Goal: Information Seeking & Learning: Learn about a topic

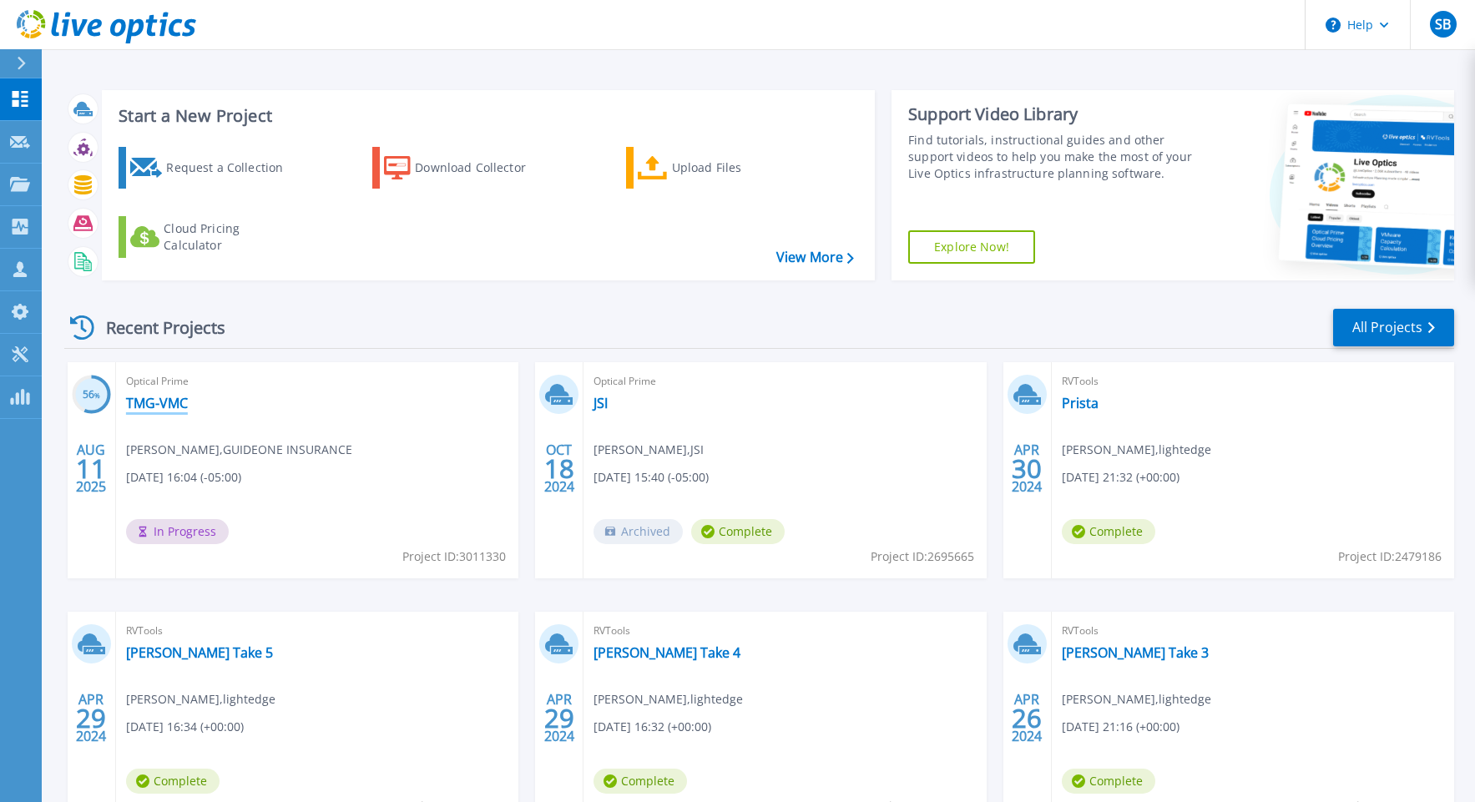
click at [164, 404] on link "TMG-VMC" at bounding box center [157, 403] width 62 height 17
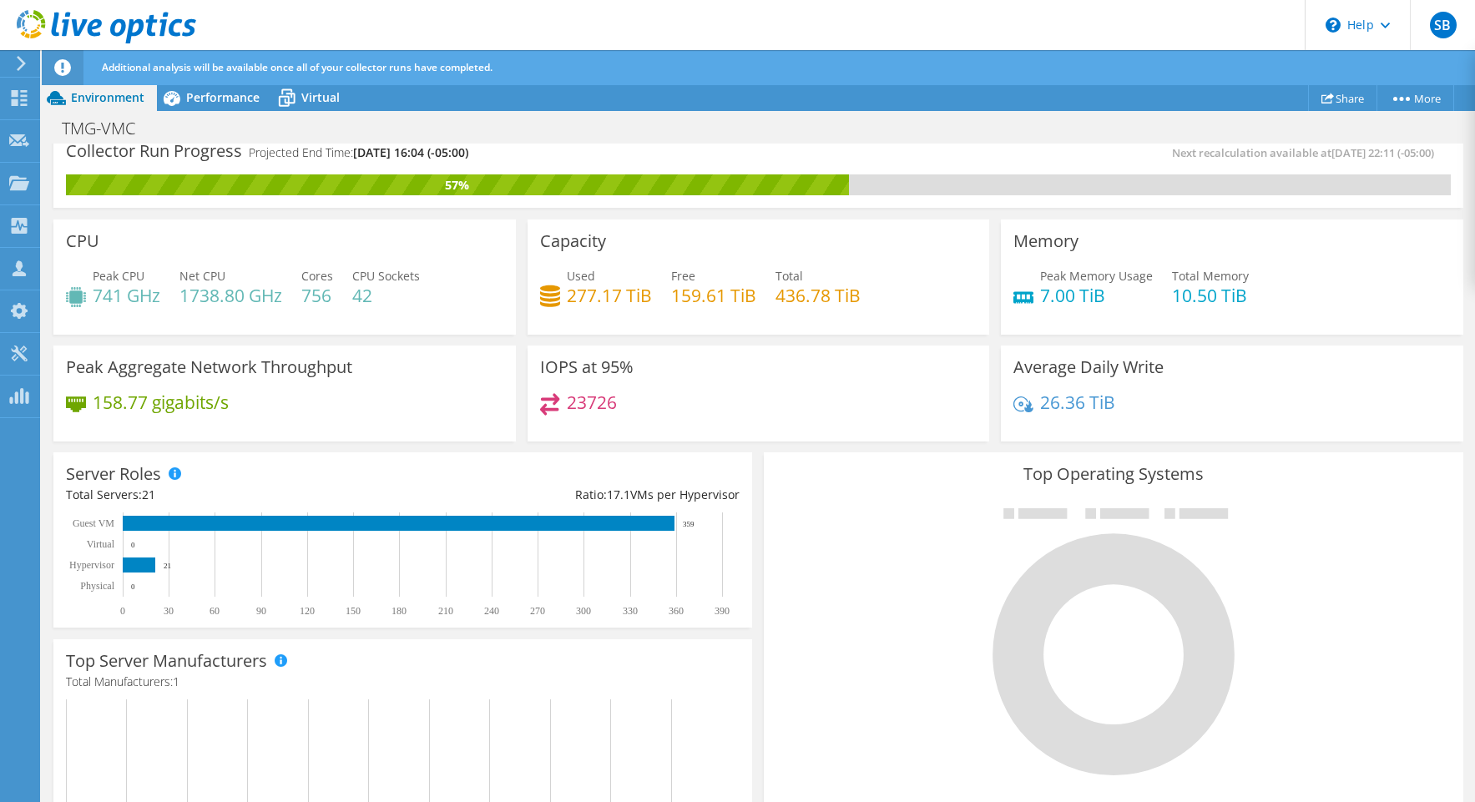
scroll to position [35, 0]
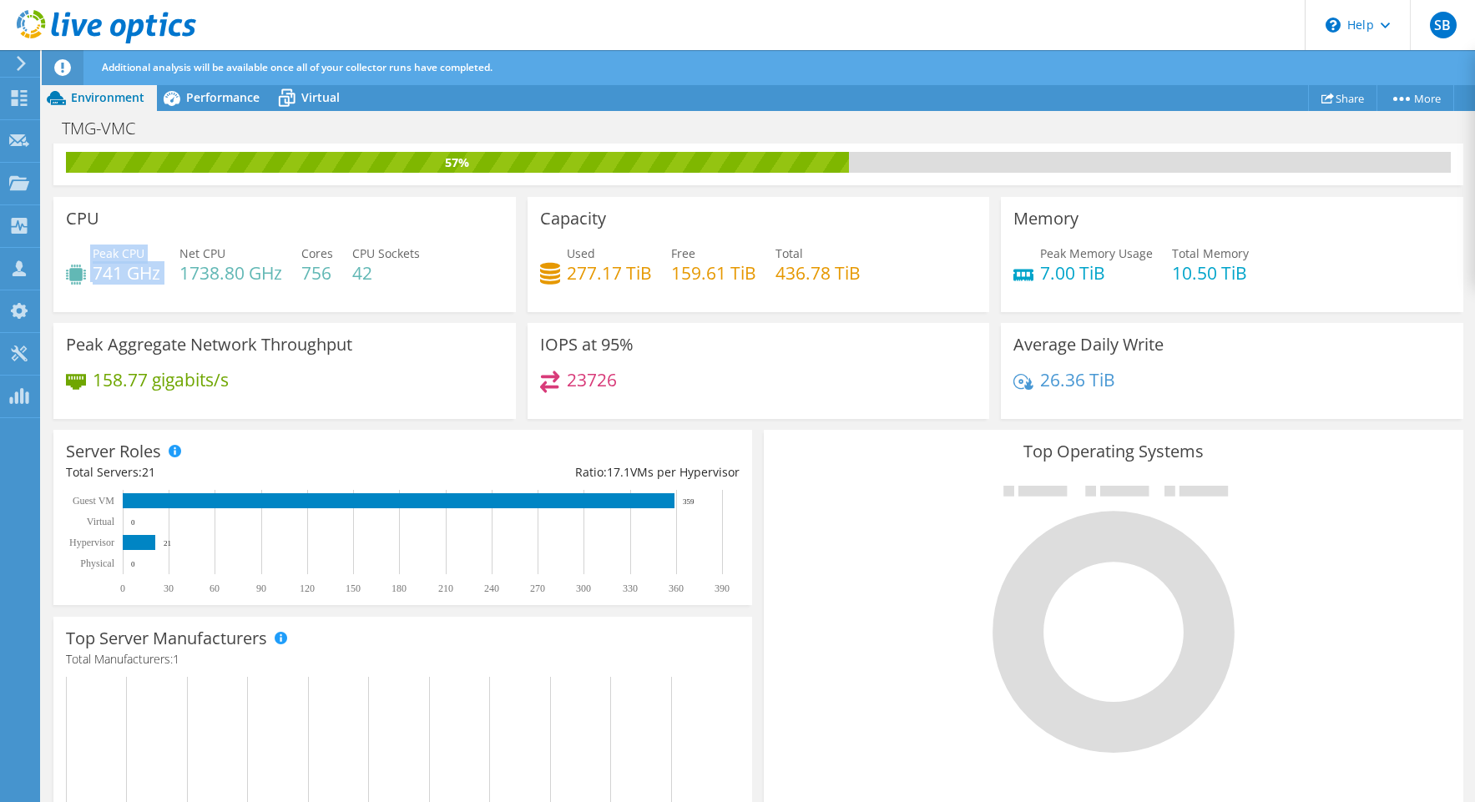
drag, startPoint x: 162, startPoint y: 276, endPoint x: 83, endPoint y: 264, distance: 80.3
click at [83, 264] on div "Peak CPU 741 GHz Net CPU 1738.80 GHz Cores 756 CPU Sockets 42" at bounding box center [284, 272] width 437 height 54
click at [139, 290] on div "Peak CPU 741 GHz Net CPU 1738.80 GHz Cores 756 CPU Sockets 42" at bounding box center [284, 272] width 437 height 54
drag, startPoint x: 160, startPoint y: 275, endPoint x: 93, endPoint y: 273, distance: 66.8
click at [93, 274] on h4 "741 GHz" at bounding box center [127, 273] width 68 height 18
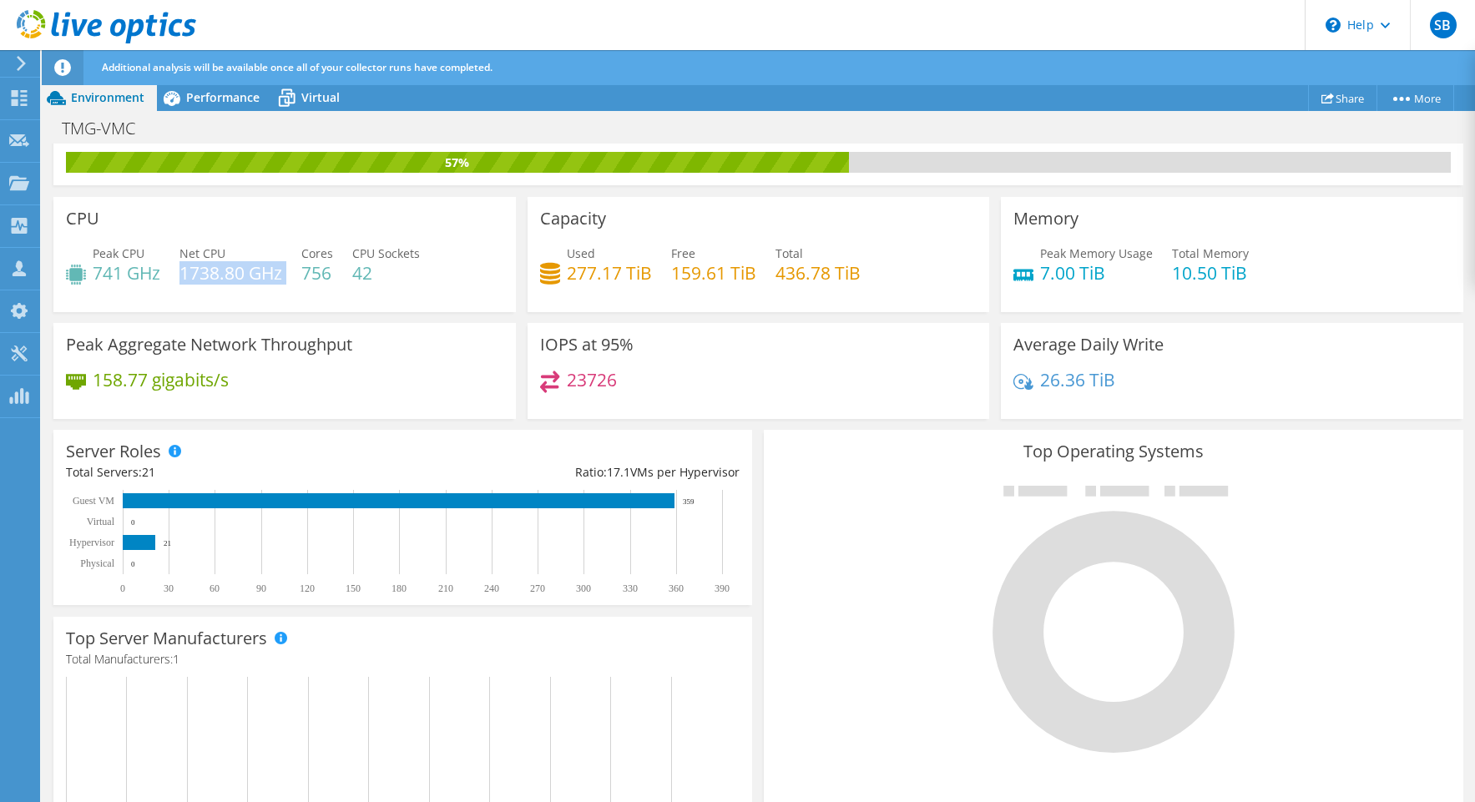
drag, startPoint x: 181, startPoint y: 277, endPoint x: 270, endPoint y: 288, distance: 89.1
click at [270, 288] on div "Peak CPU 741 GHz Net CPU 1738.80 GHz Cores 756 CPU Sockets 42" at bounding box center [284, 272] width 437 height 54
click at [193, 276] on h4 "1738.80 GHz" at bounding box center [230, 273] width 103 height 18
drag, startPoint x: 184, startPoint y: 274, endPoint x: 291, endPoint y: 286, distance: 108.4
click at [291, 286] on div "Peak CPU 741 GHz Net CPU 1738.80 GHz Cores 756 CPU Sockets 42" at bounding box center [284, 272] width 437 height 54
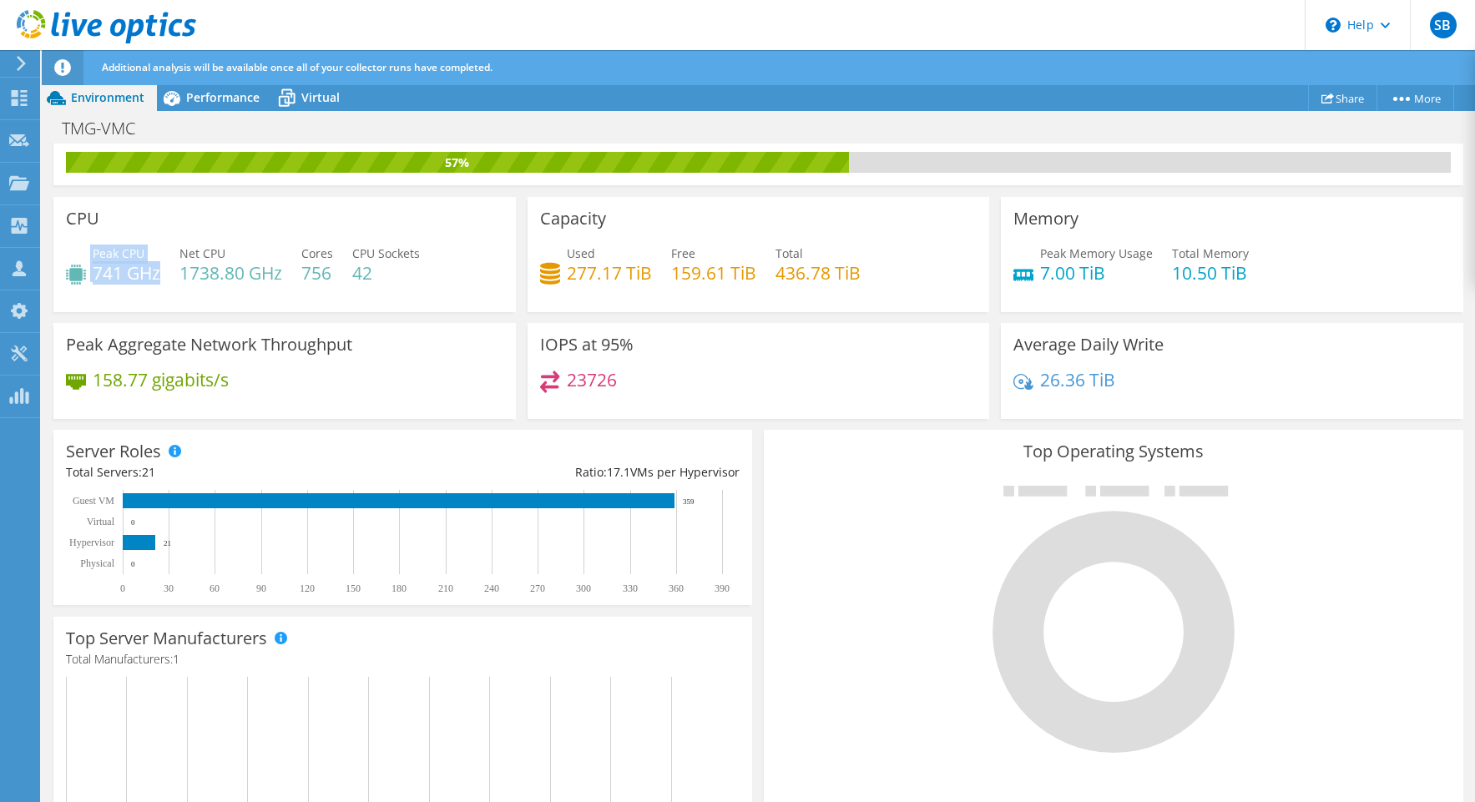
drag, startPoint x: 159, startPoint y: 274, endPoint x: 91, endPoint y: 270, distance: 67.7
click at [91, 270] on div "Peak CPU 741 GHz" at bounding box center [113, 264] width 94 height 38
click at [544, 274] on icon at bounding box center [550, 273] width 20 height 24
drag, startPoint x: 657, startPoint y: 272, endPoint x: 556, endPoint y: 251, distance: 103.1
click at [556, 251] on div "Used 277.17 TiB Free 159.61 TiB Total 436.78 TiB" at bounding box center [758, 272] width 437 height 54
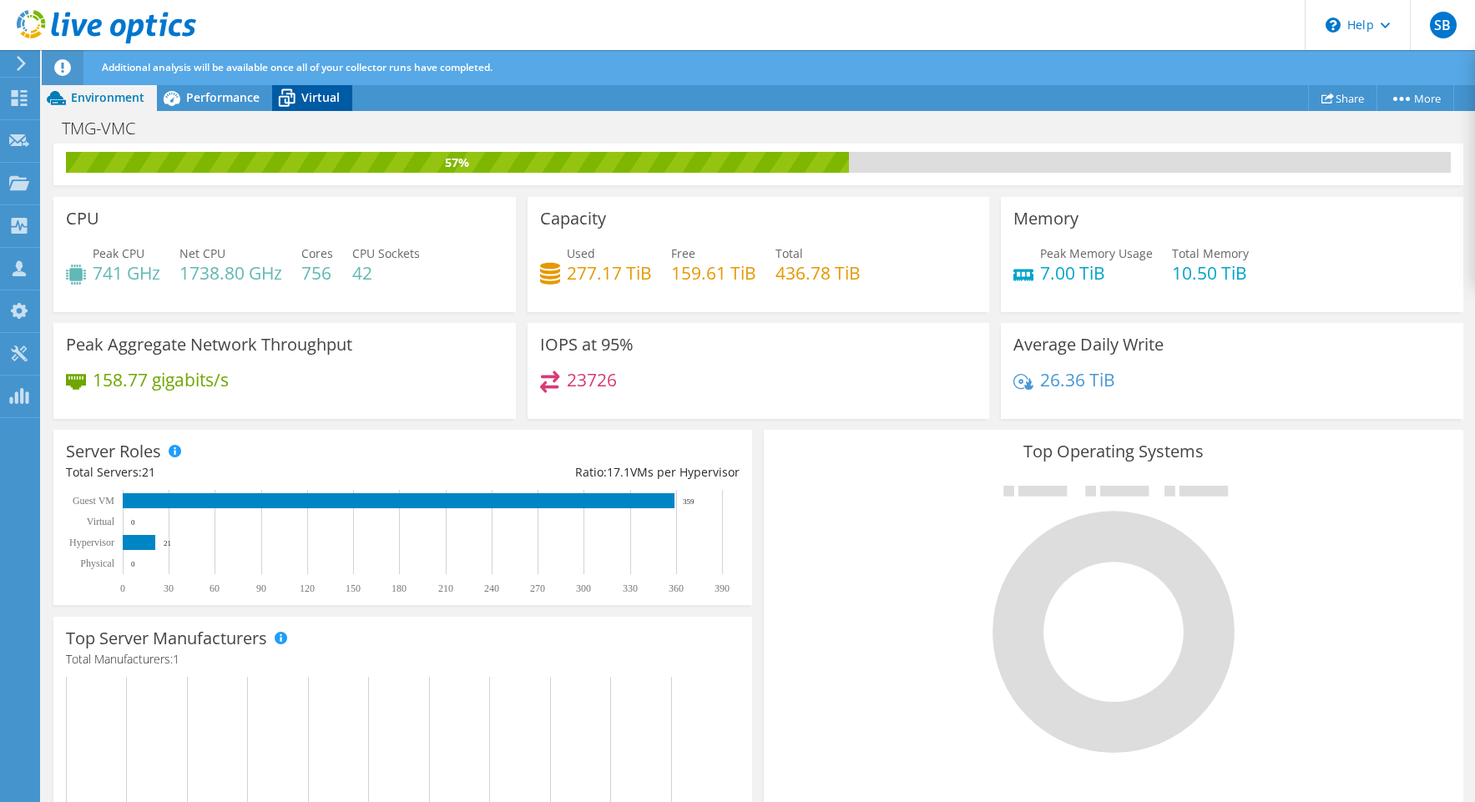
click at [296, 98] on icon at bounding box center [286, 97] width 29 height 29
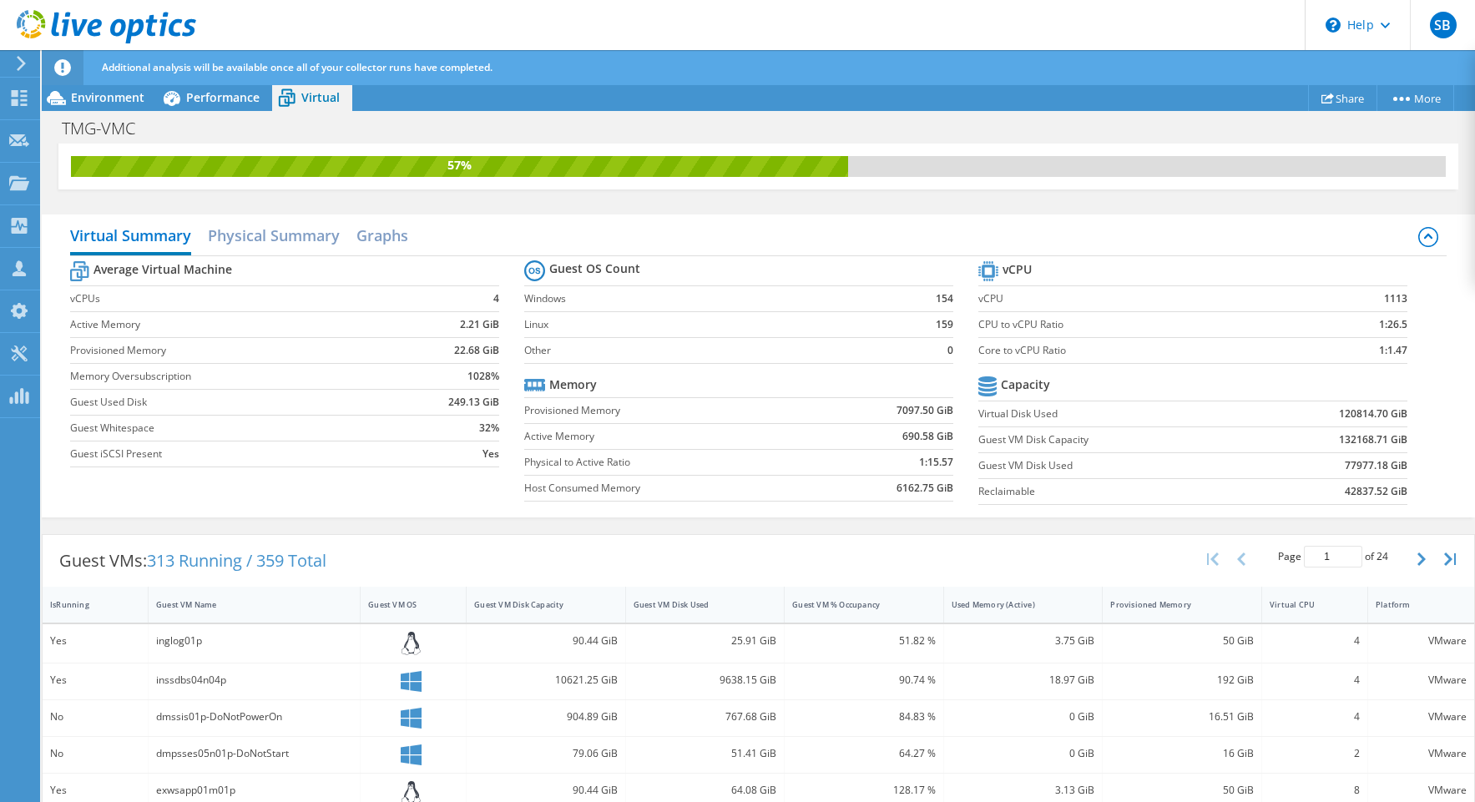
scroll to position [0, 0]
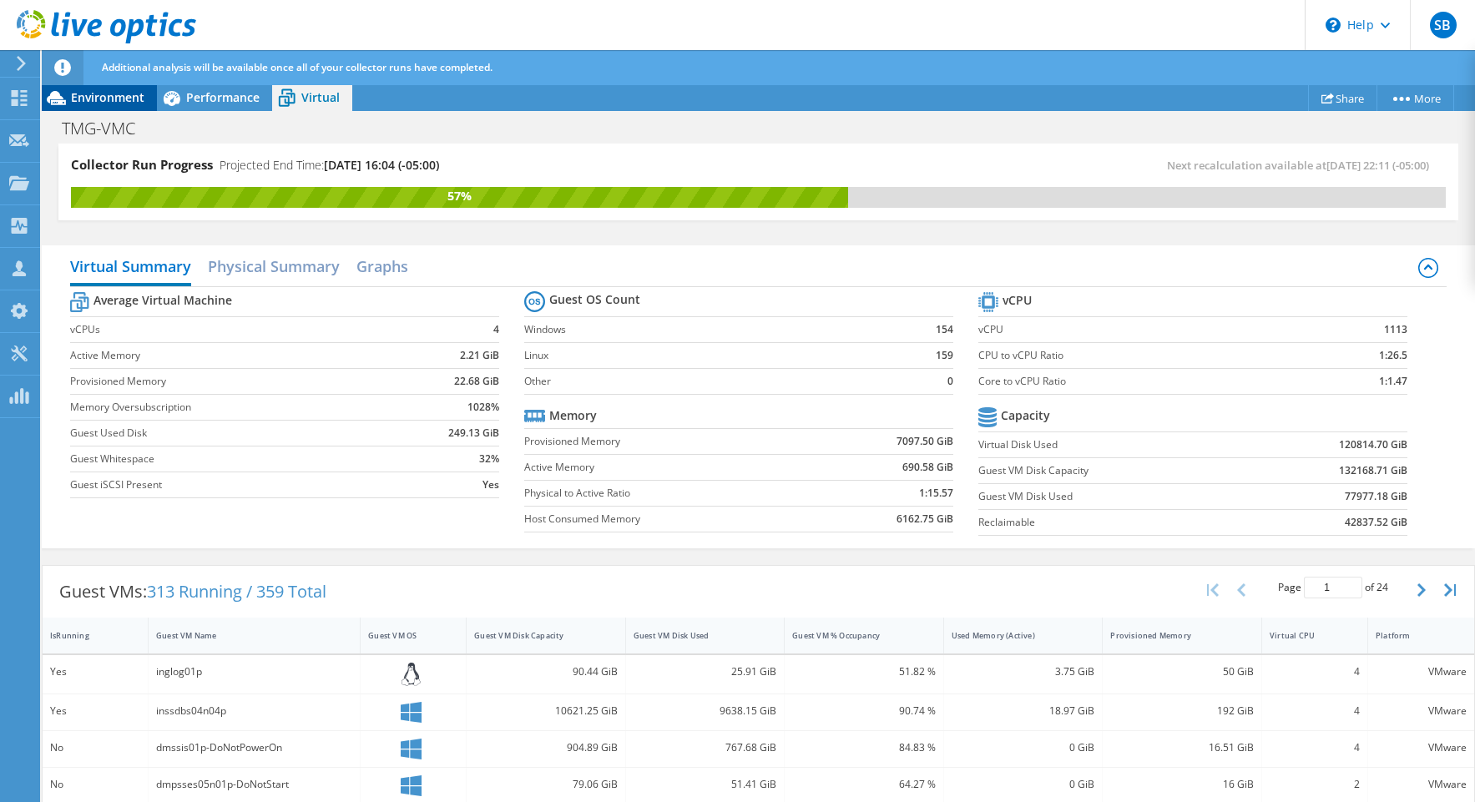
click at [139, 108] on div "Environment" at bounding box center [99, 97] width 115 height 27
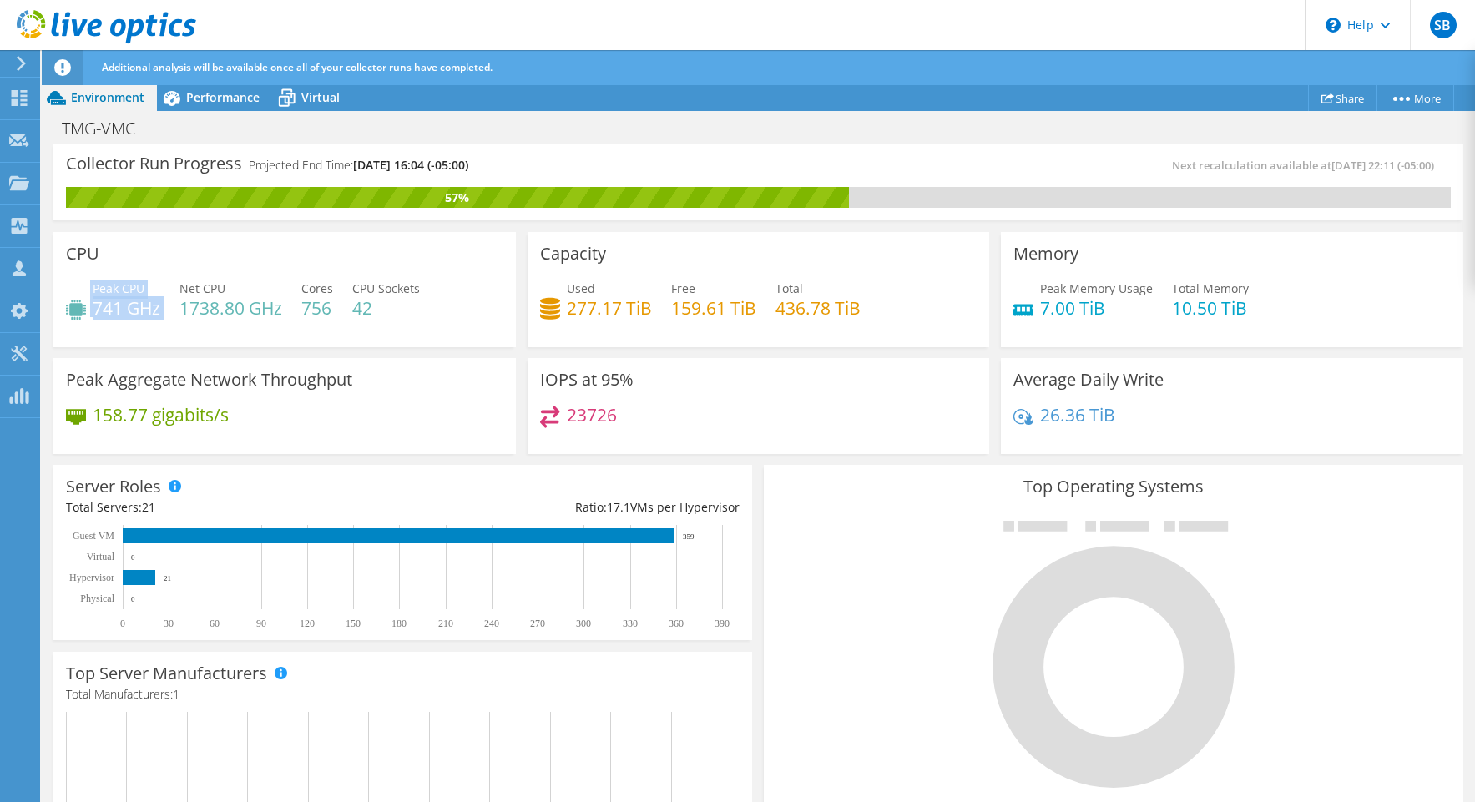
drag, startPoint x: 172, startPoint y: 312, endPoint x: 88, endPoint y: 288, distance: 87.7
click at [88, 288] on div "Peak CPU 741 GHz Net CPU 1738.80 GHz Cores 756 CPU Sockets 42" at bounding box center [284, 307] width 437 height 54
click at [156, 312] on h4 "741 GHz" at bounding box center [127, 308] width 68 height 18
drag, startPoint x: 158, startPoint y: 312, endPoint x: 77, endPoint y: 284, distance: 85.8
click at [77, 284] on div "Peak CPU 741 GHz" at bounding box center [113, 299] width 94 height 38
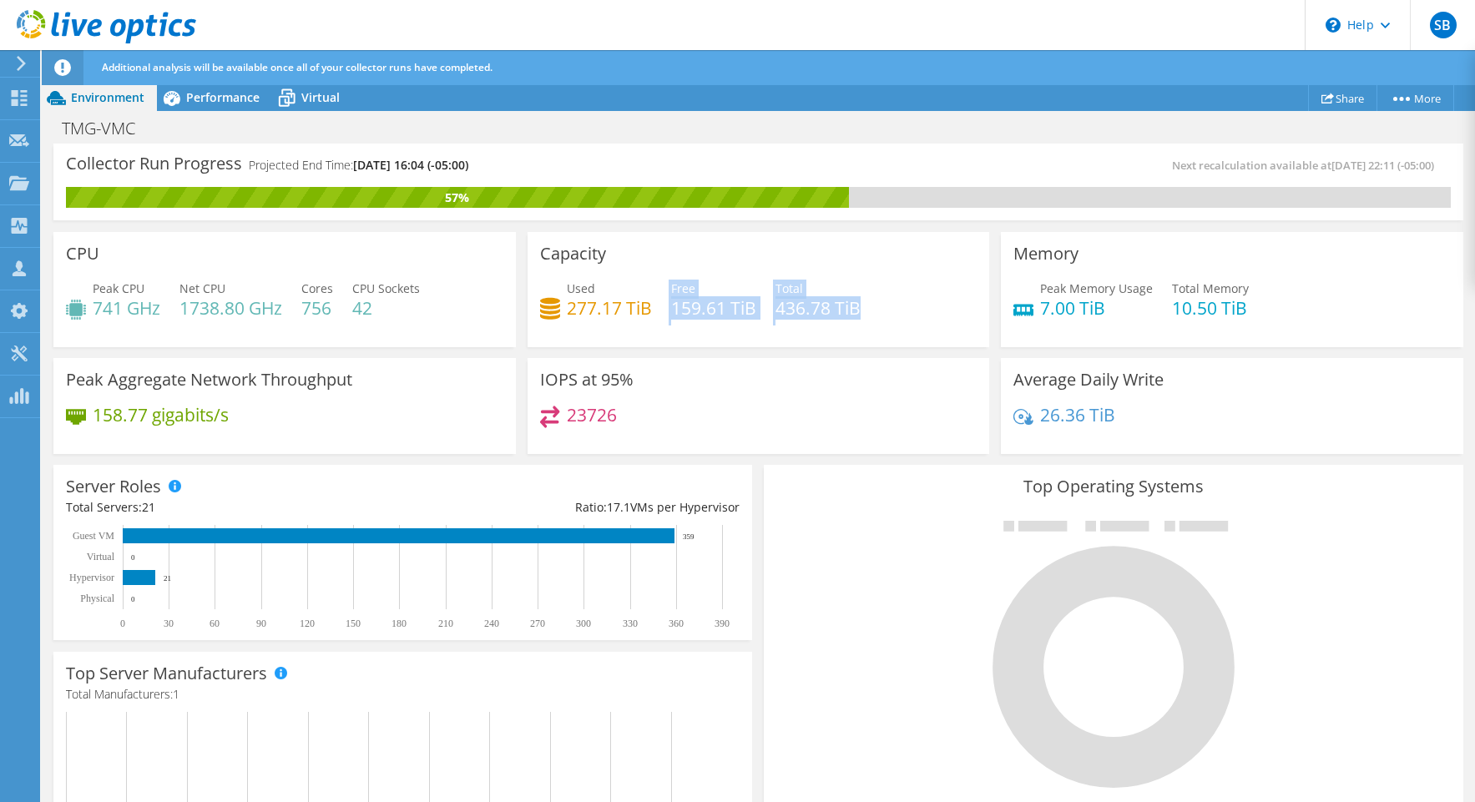
drag, startPoint x: 863, startPoint y: 307, endPoint x: 656, endPoint y: 289, distance: 207.8
click at [656, 289] on div "Used 277.17 TiB Free 159.61 TiB Total 436.78 TiB" at bounding box center [758, 307] width 437 height 54
click at [683, 311] on h4 "159.61 TiB" at bounding box center [713, 308] width 85 height 18
drag, startPoint x: 163, startPoint y: 314, endPoint x: 94, endPoint y: 295, distance: 70.9
click at [94, 295] on div "Peak CPU 741 GHz Net CPU 1738.80 GHz Cores 756 CPU Sockets 42" at bounding box center [284, 307] width 437 height 54
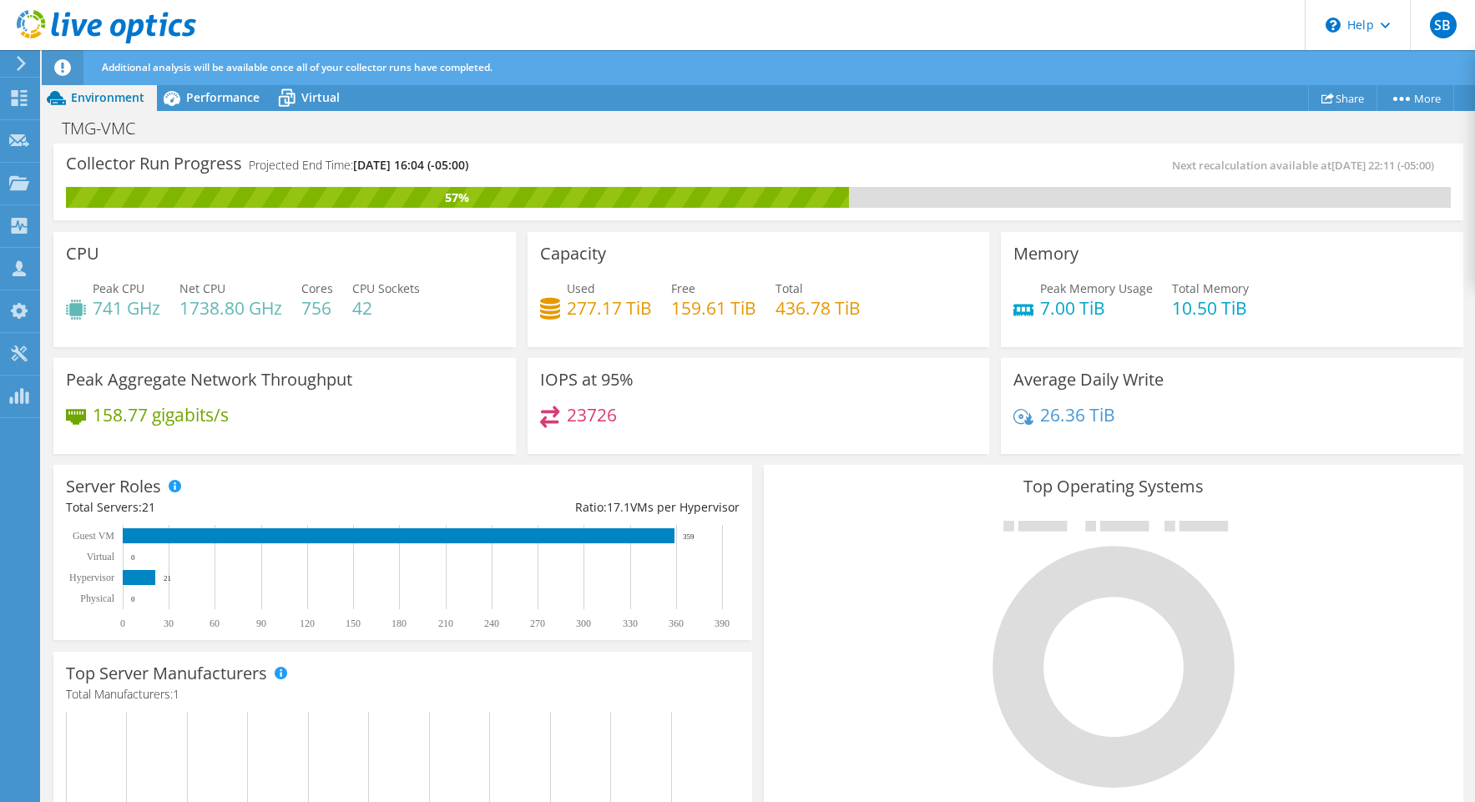
click at [235, 312] on h4 "1738.80 GHz" at bounding box center [230, 308] width 103 height 18
drag, startPoint x: 283, startPoint y: 311, endPoint x: 174, endPoint y: 295, distance: 109.8
click at [174, 295] on div "Peak CPU 741 GHz Net CPU 1738.80 GHz Cores 756 CPU Sockets 42" at bounding box center [284, 307] width 437 height 54
click at [333, 306] on h4 "756" at bounding box center [317, 308] width 32 height 18
drag, startPoint x: 331, startPoint y: 306, endPoint x: 299, endPoint y: 292, distance: 35.5
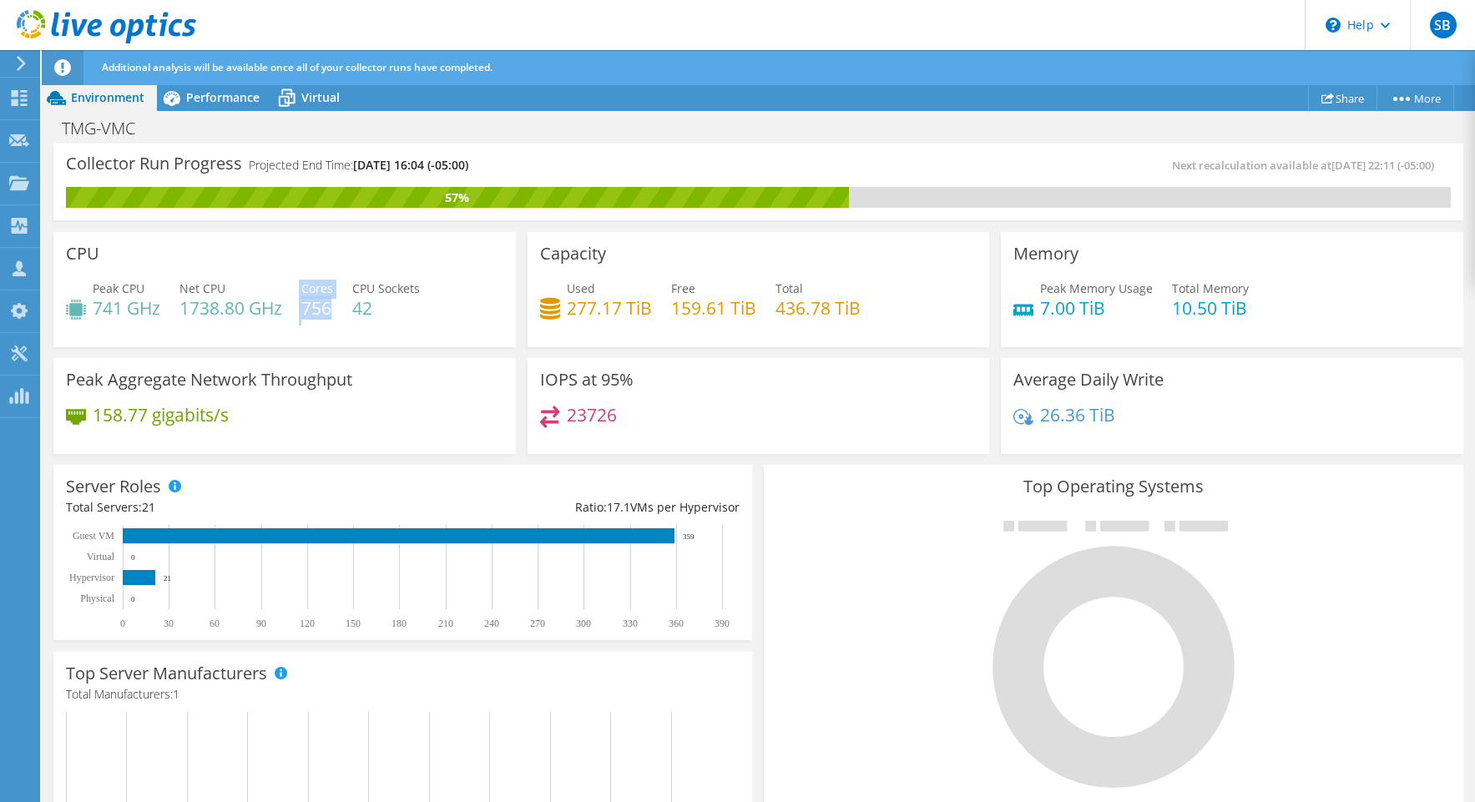
click at [299, 292] on div "Peak CPU 741 GHz Net CPU 1738.80 GHz Cores 756 CPU Sockets 42" at bounding box center [284, 307] width 437 height 54
drag, startPoint x: 658, startPoint y: 312, endPoint x: 548, endPoint y: 295, distance: 111.5
click at [548, 295] on div "Used 277.17 TiB Free 159.61 TiB Total 436.78 TiB" at bounding box center [758, 307] width 437 height 54
click at [313, 108] on div "Virtual" at bounding box center [312, 97] width 80 height 27
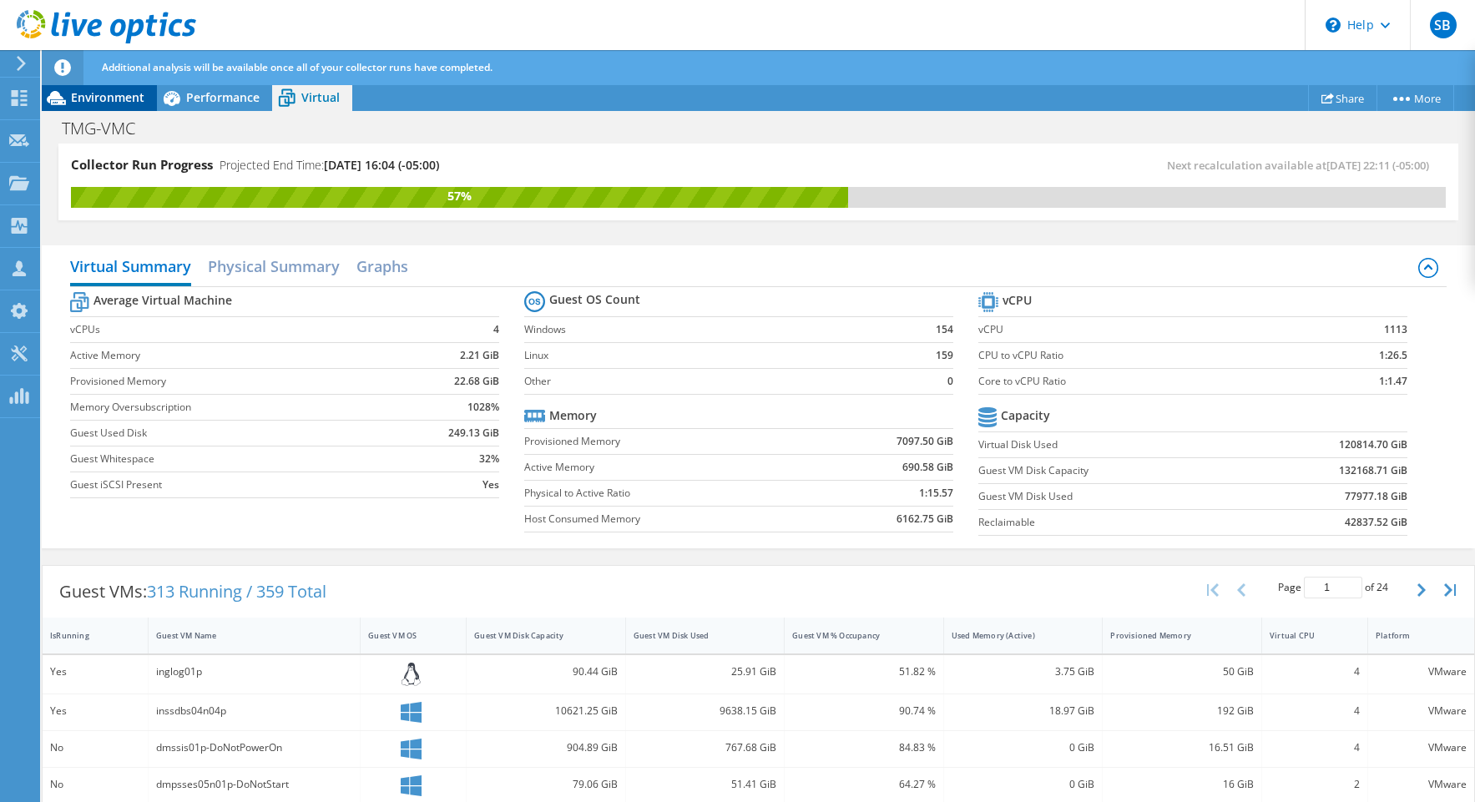
click at [114, 101] on span "Environment" at bounding box center [107, 97] width 73 height 16
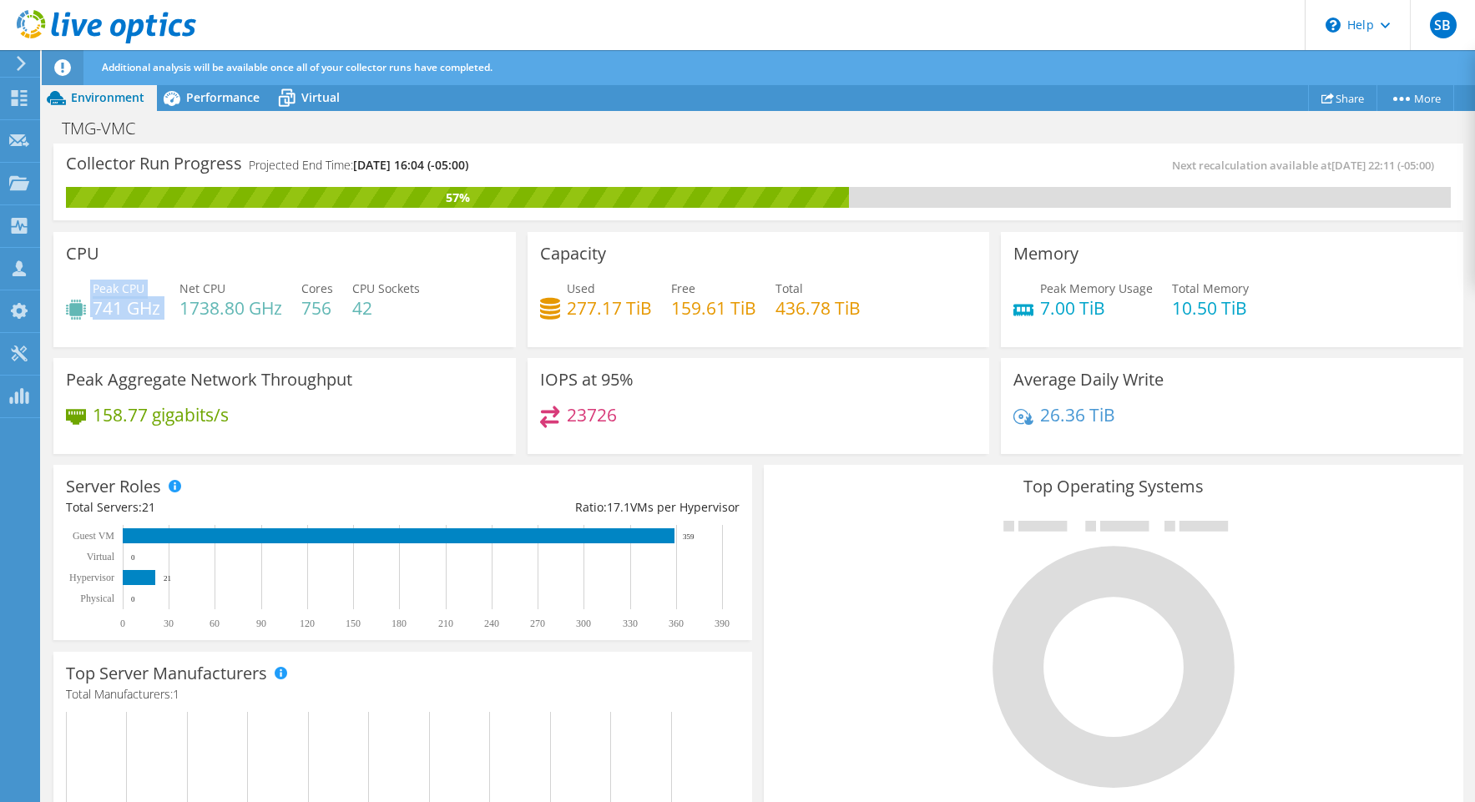
drag, startPoint x: 164, startPoint y: 306, endPoint x: 79, endPoint y: 271, distance: 91.3
click at [79, 271] on div "CPU Peak CPU 741 GHz Net CPU 1738.80 GHz Cores 756 CPU Sockets 42" at bounding box center [284, 289] width 462 height 115
click at [163, 310] on div "Peak CPU 741 GHz Net CPU 1738.80 GHz Cores 756 CPU Sockets 42" at bounding box center [284, 307] width 437 height 54
drag, startPoint x: 163, startPoint y: 310, endPoint x: 88, endPoint y: 278, distance: 81.1
click at [88, 280] on div "Peak CPU 741 GHz Net CPU 1738.80 GHz Cores 756 CPU Sockets 42" at bounding box center [284, 307] width 437 height 54
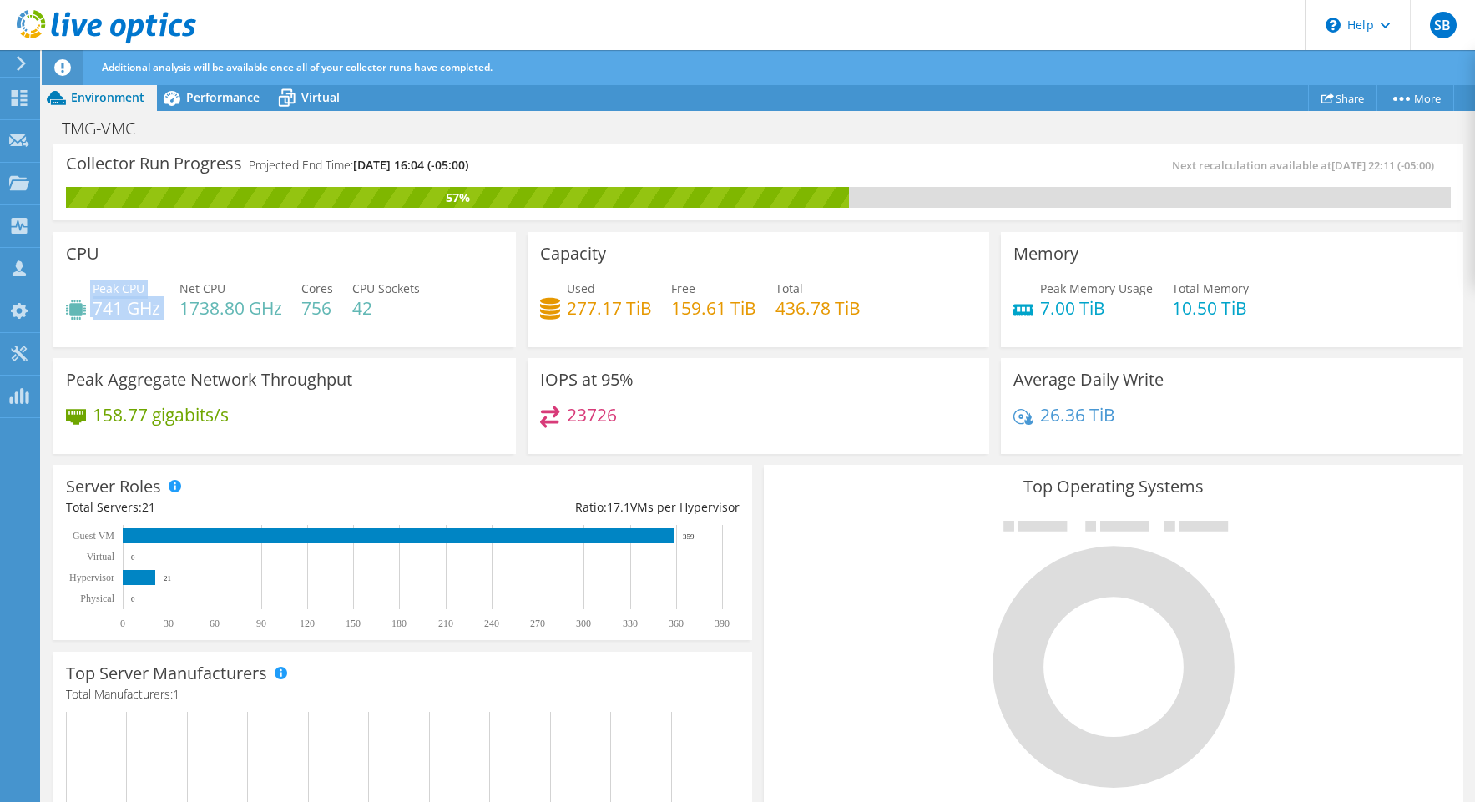
click at [160, 310] on h4 "741 GHz" at bounding box center [127, 308] width 68 height 18
drag, startPoint x: 161, startPoint y: 310, endPoint x: 92, endPoint y: 286, distance: 73.4
click at [93, 286] on div "Peak CPU 741 GHz" at bounding box center [127, 299] width 68 height 38
click at [160, 315] on h4 "741 GHz" at bounding box center [127, 308] width 68 height 18
drag, startPoint x: 160, startPoint y: 315, endPoint x: 92, endPoint y: 292, distance: 72.3
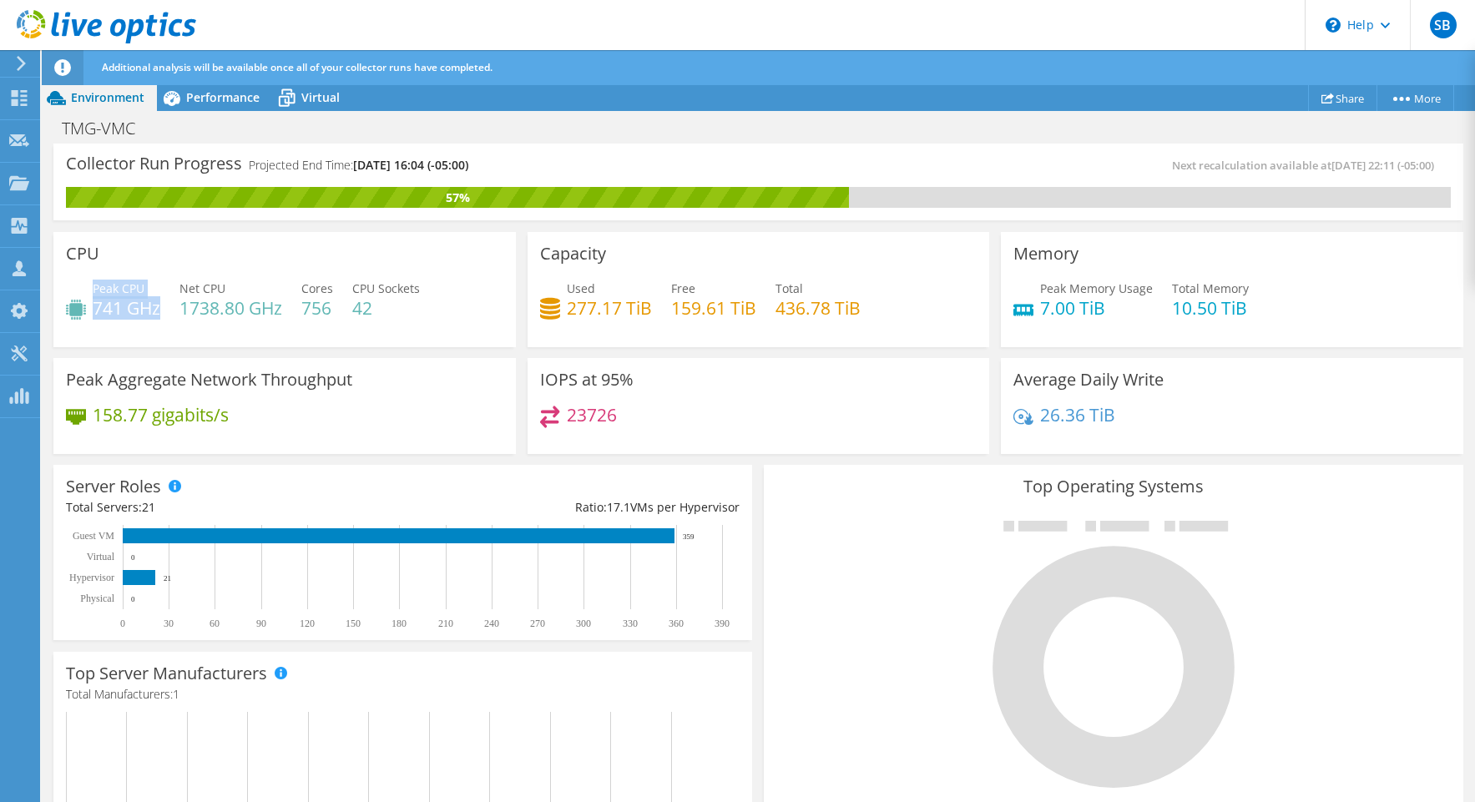
click at [93, 292] on div "Peak CPU 741 GHz" at bounding box center [127, 299] width 68 height 38
drag, startPoint x: 372, startPoint y: 166, endPoint x: 420, endPoint y: 168, distance: 47.6
click at [420, 168] on span "[DATE] 16:04 (-05:00)" at bounding box center [410, 165] width 115 height 16
drag, startPoint x: 616, startPoint y: 415, endPoint x: 538, endPoint y: 413, distance: 77.6
click at [538, 413] on div "IOPS at 95% 23726" at bounding box center [758, 406] width 462 height 97
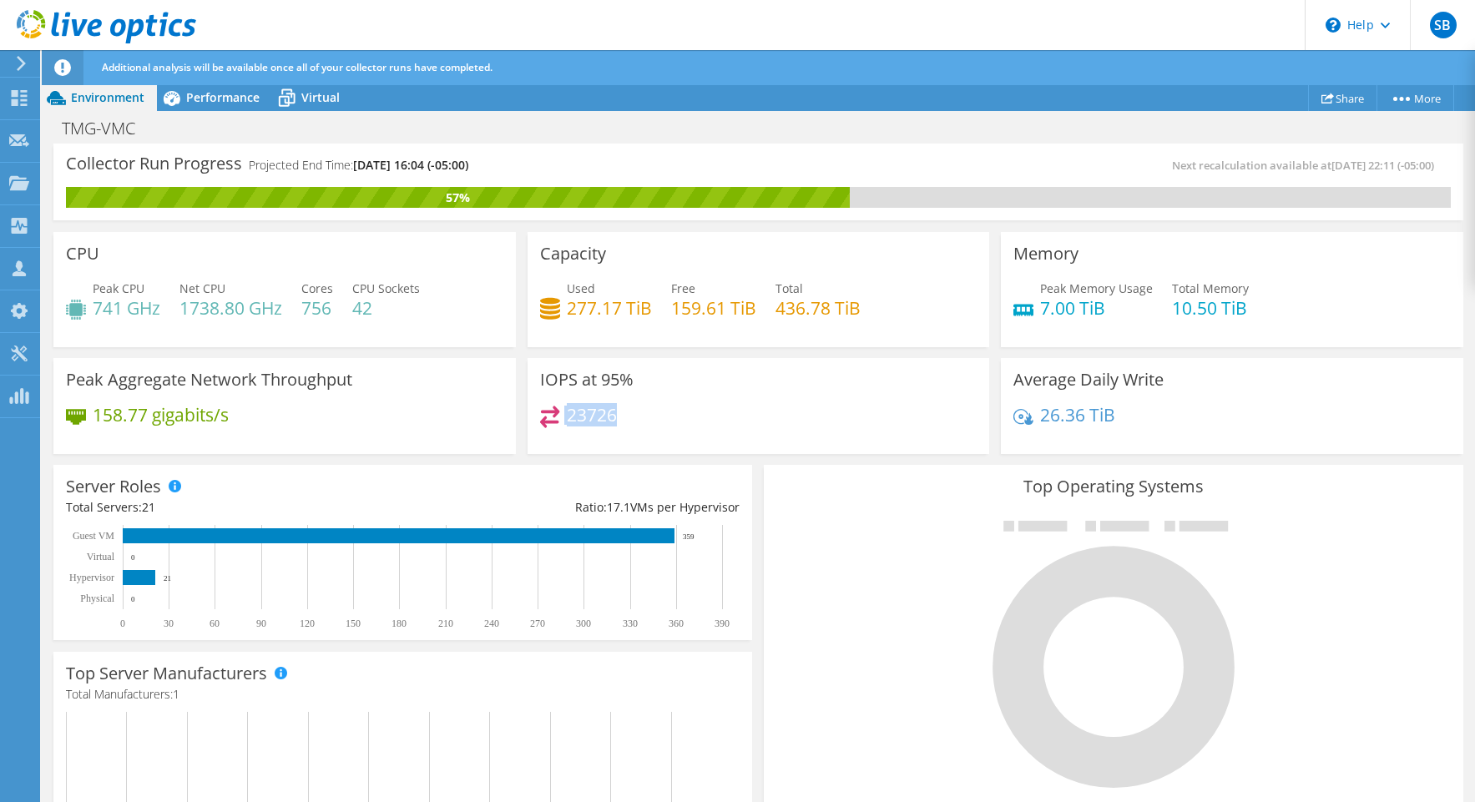
click at [587, 424] on h4 "23726" at bounding box center [592, 415] width 50 height 18
drag, startPoint x: 615, startPoint y: 420, endPoint x: 541, endPoint y: 417, distance: 74.3
click at [541, 417] on div "23726" at bounding box center [578, 415] width 77 height 19
click at [561, 417] on div "23726" at bounding box center [578, 415] width 77 height 19
drag, startPoint x: 615, startPoint y: 417, endPoint x: 558, endPoint y: 418, distance: 56.8
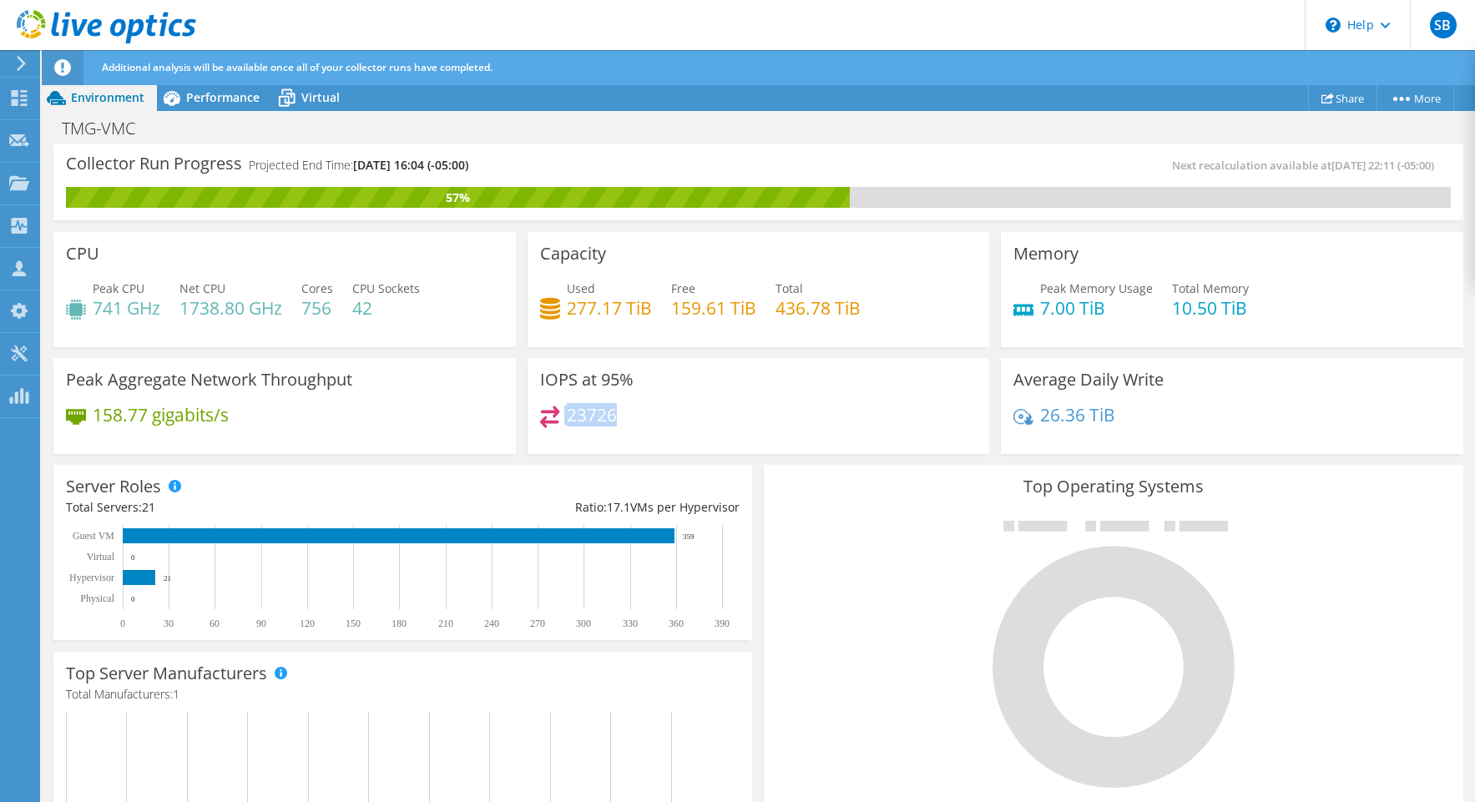
click at [558, 418] on div "23726" at bounding box center [578, 415] width 77 height 19
drag, startPoint x: 648, startPoint y: 306, endPoint x: 569, endPoint y: 284, distance: 81.6
click at [569, 284] on div "Used 277.17 TiB" at bounding box center [609, 299] width 85 height 38
click at [572, 299] on h4 "277.17 TiB" at bounding box center [609, 308] width 85 height 18
click at [314, 92] on span "Virtual" at bounding box center [320, 97] width 38 height 16
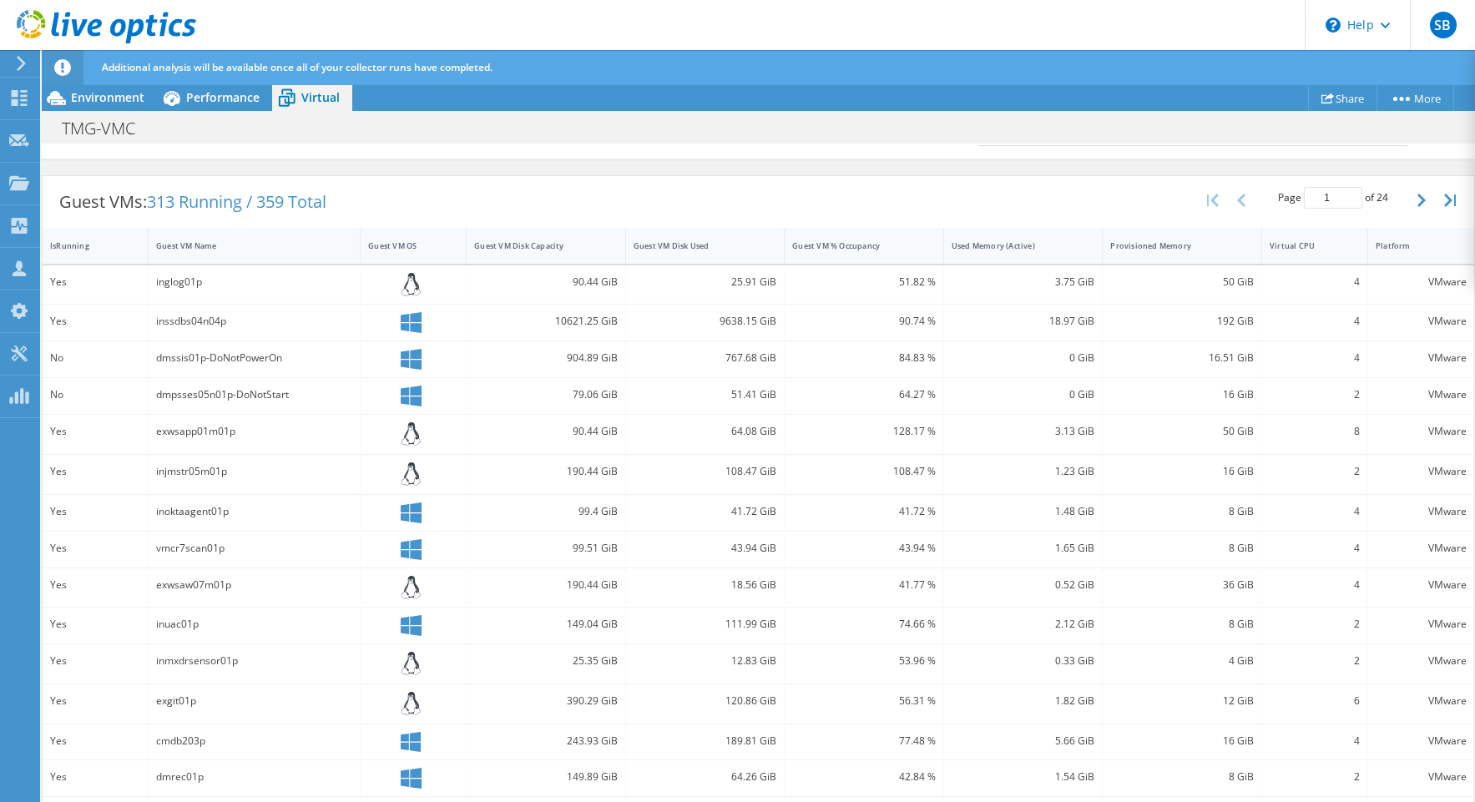
scroll to position [398, 0]
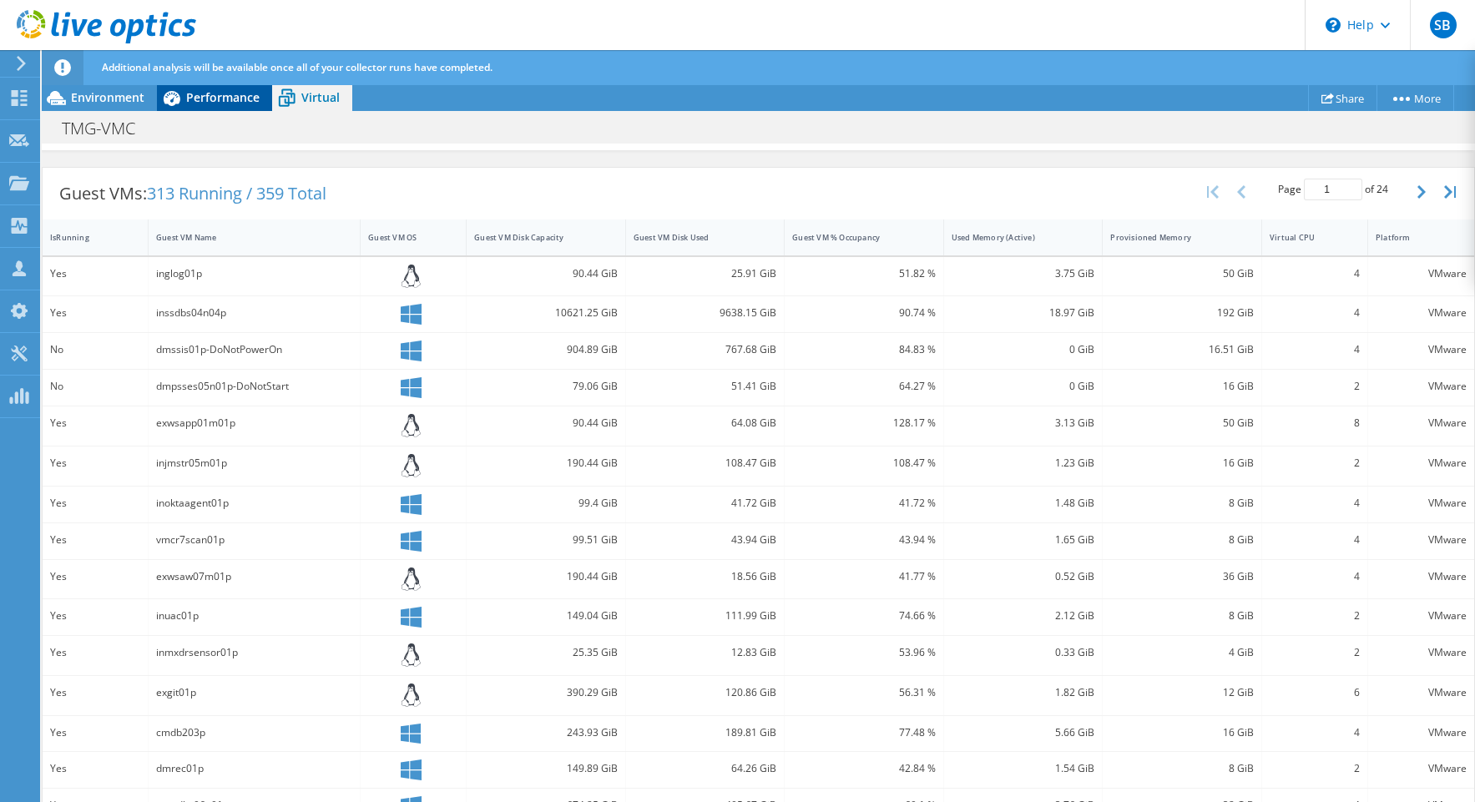
click at [208, 102] on span "Performance" at bounding box center [222, 97] width 73 height 16
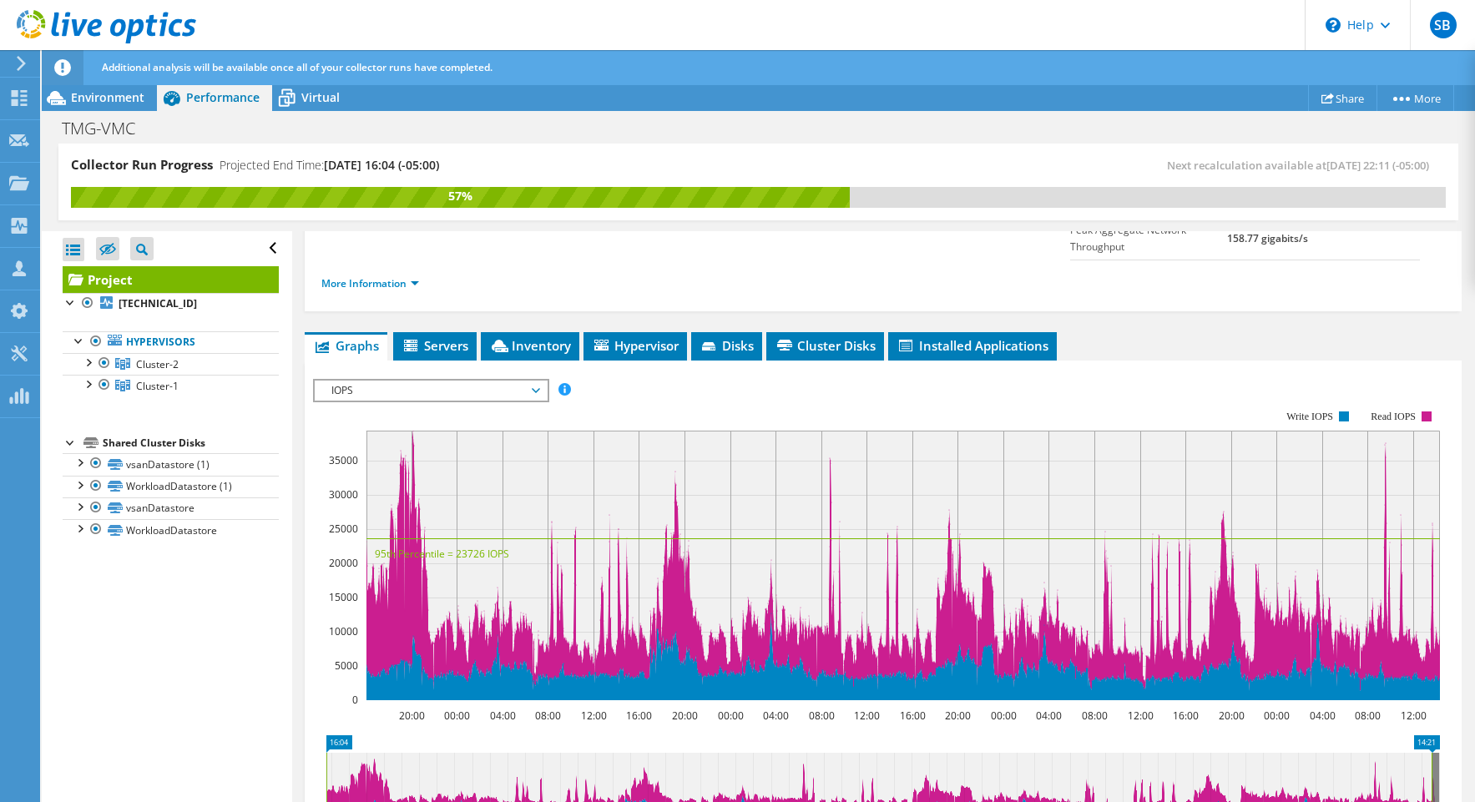
scroll to position [292, 0]
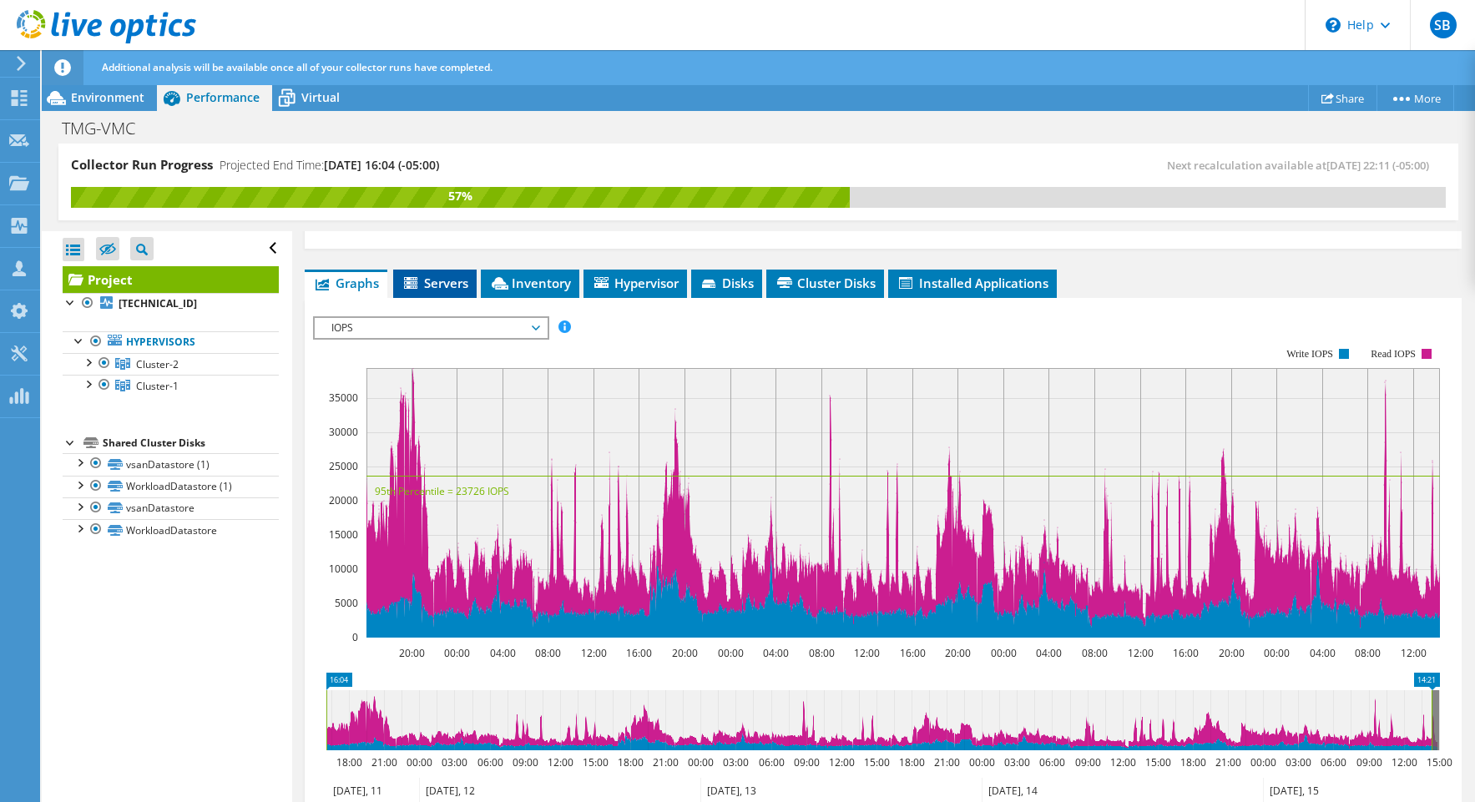
click at [432, 275] on span "Servers" at bounding box center [434, 283] width 67 height 17
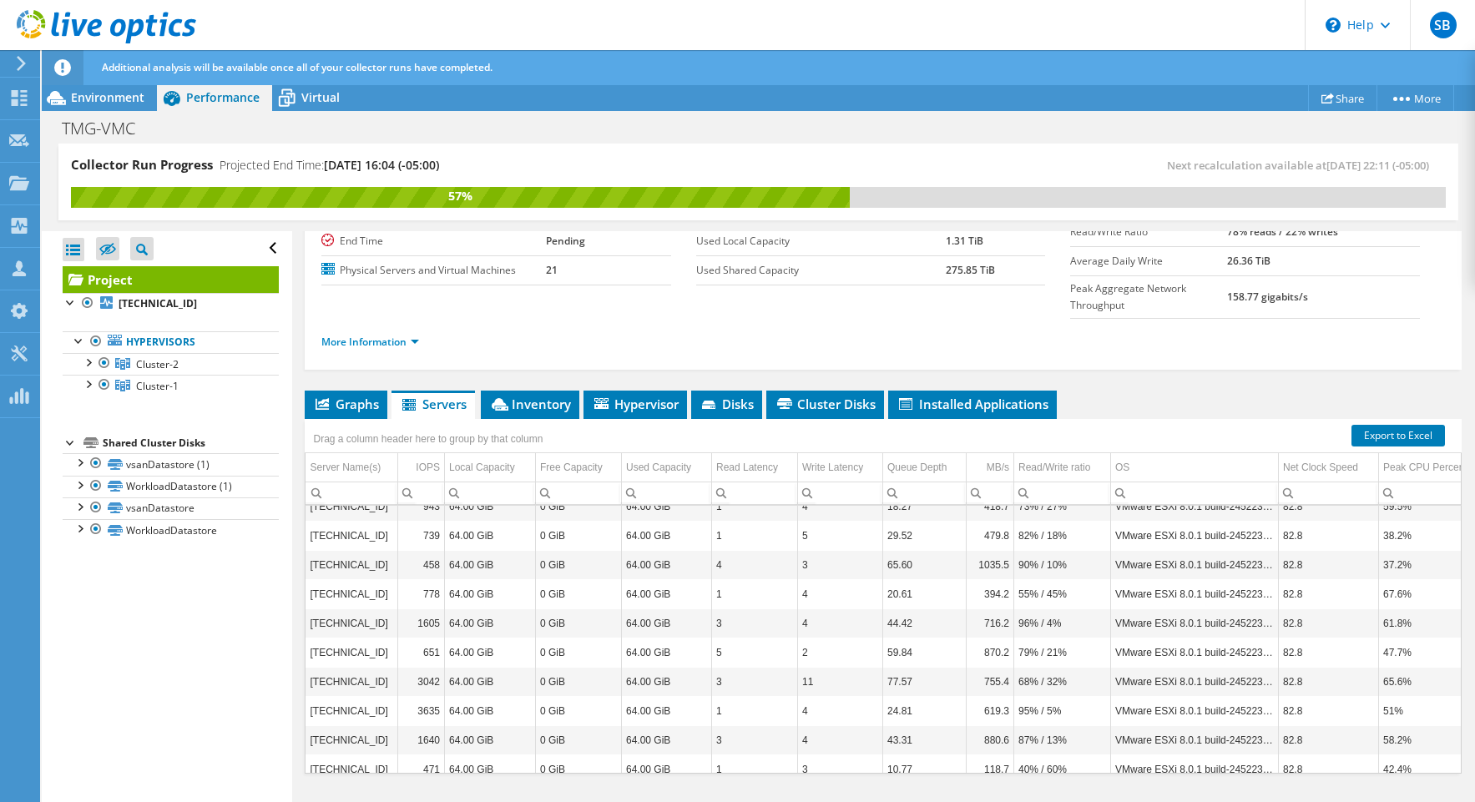
scroll to position [0, 0]
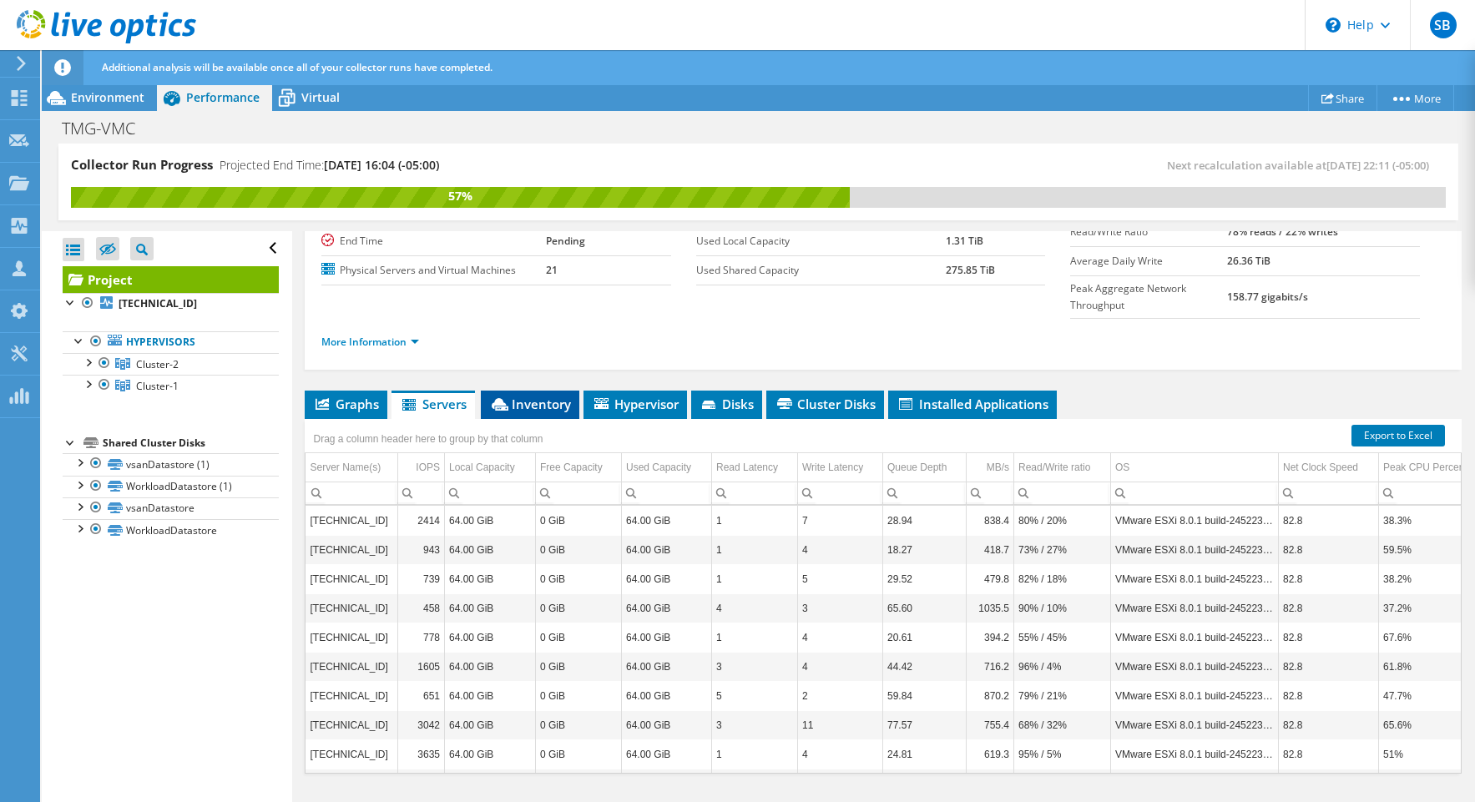
click at [537, 396] on span "Inventory" at bounding box center [530, 404] width 82 height 17
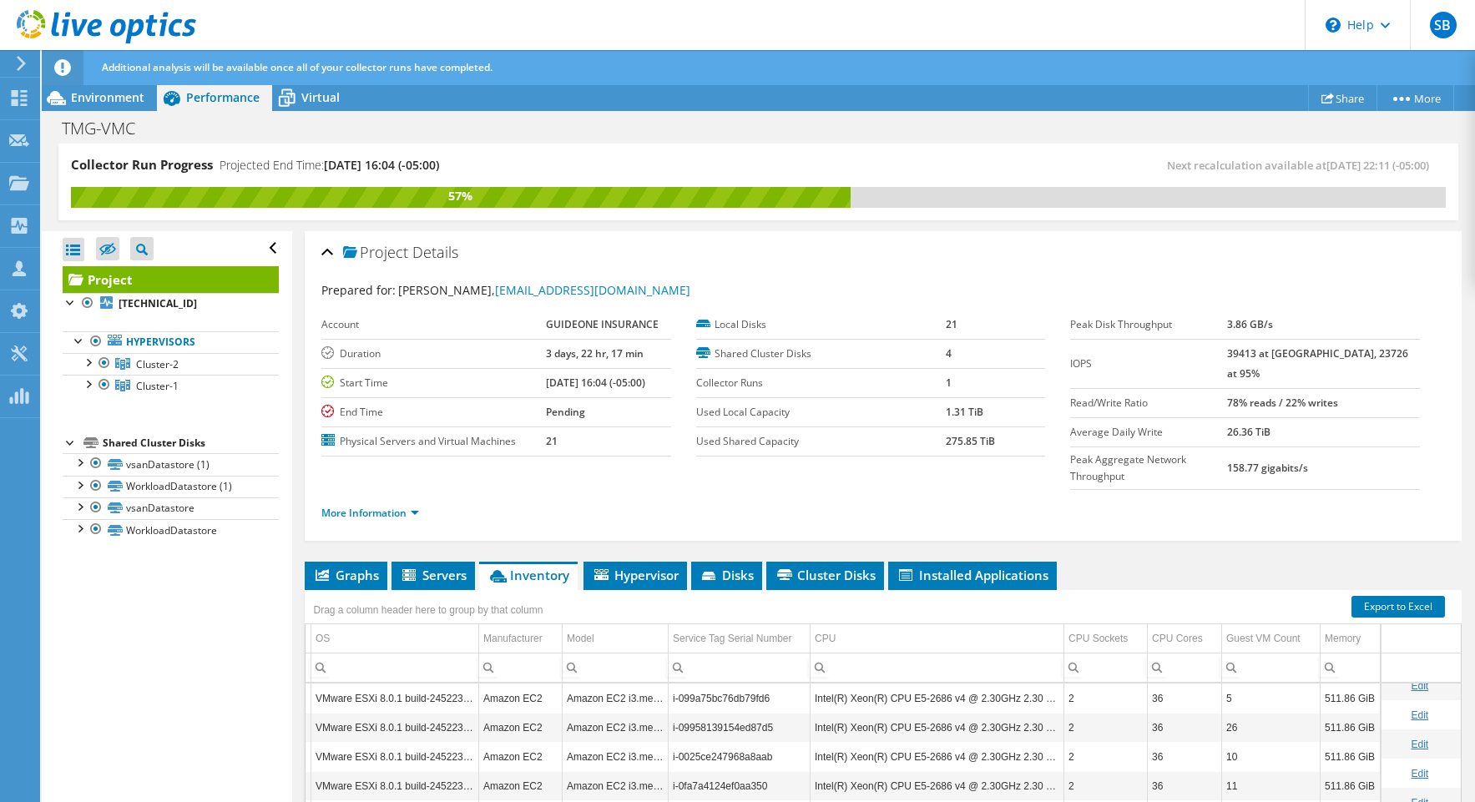
scroll to position [354, 153]
click at [704, 567] on span "Disks" at bounding box center [726, 575] width 54 height 17
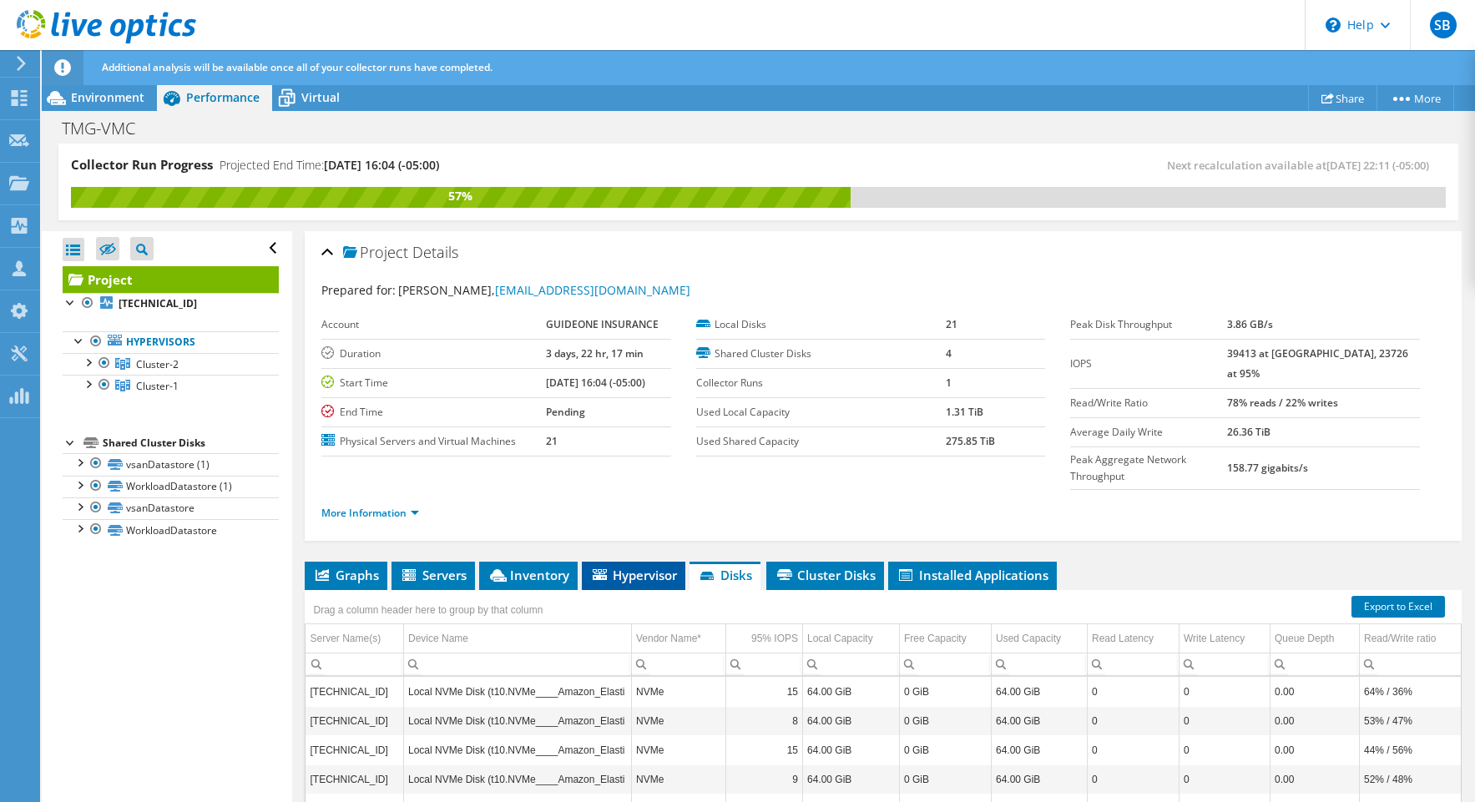
click at [654, 567] on span "Hypervisor" at bounding box center [633, 575] width 87 height 17
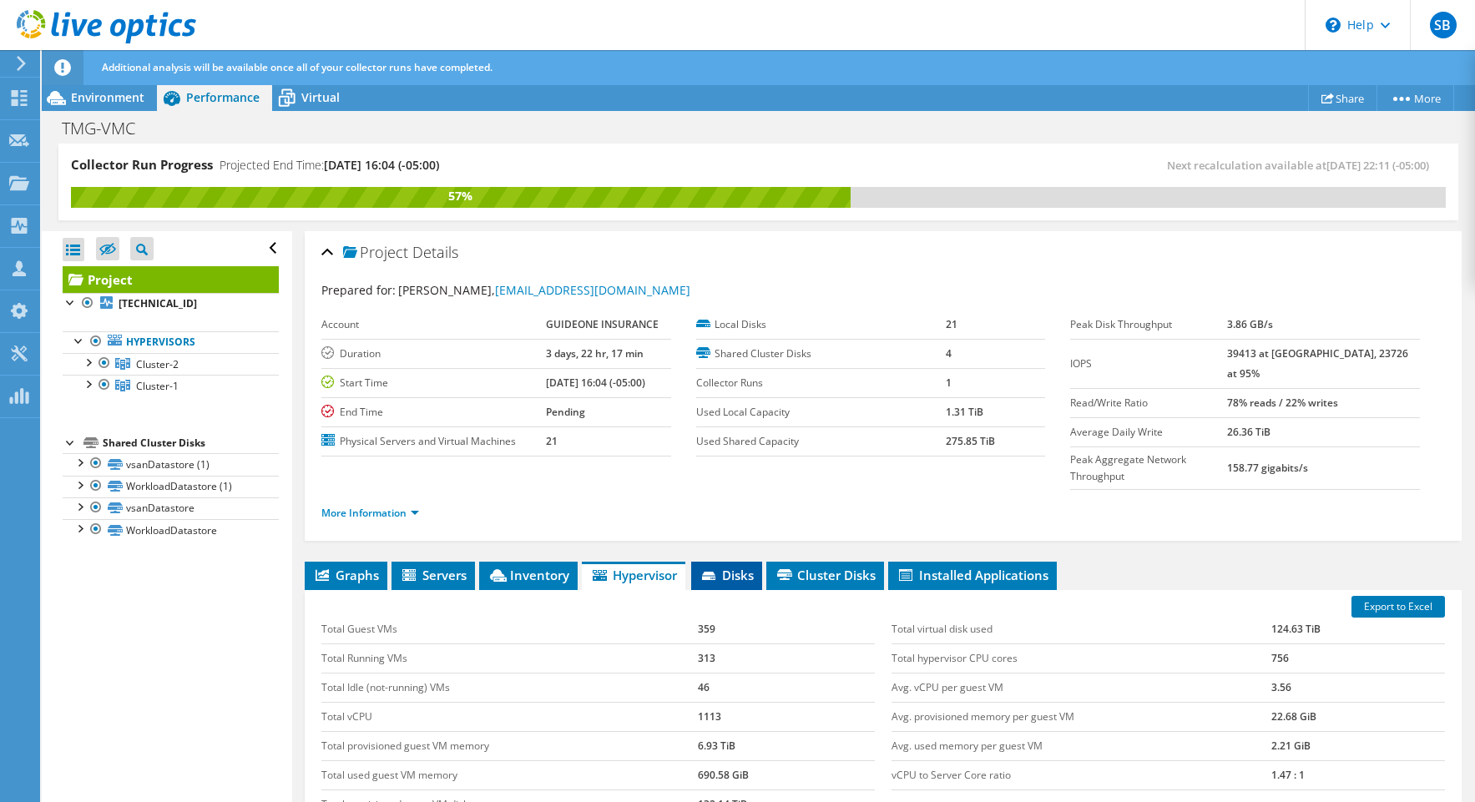
click at [715, 572] on icon at bounding box center [708, 576] width 13 height 8
